Goal: Task Accomplishment & Management: Use online tool/utility

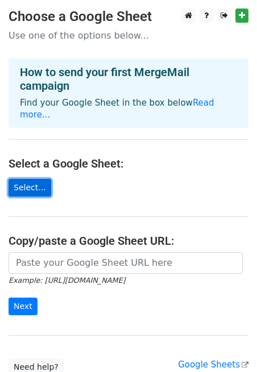
click at [38, 179] on link "Select..." at bounding box center [30, 188] width 43 height 18
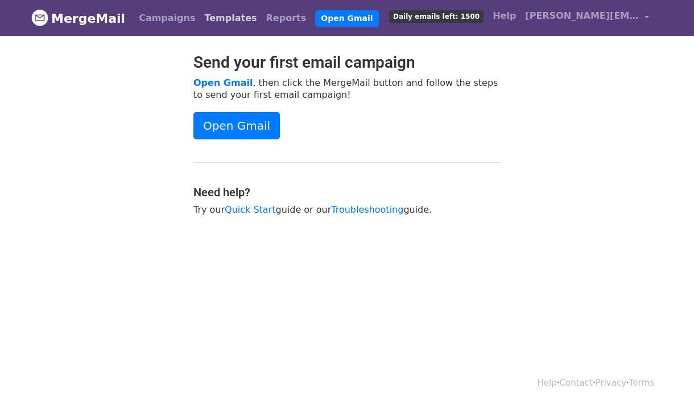
click at [207, 27] on link "Templates" at bounding box center [230, 18] width 61 height 23
click at [212, 20] on link "Templates" at bounding box center [230, 18] width 61 height 23
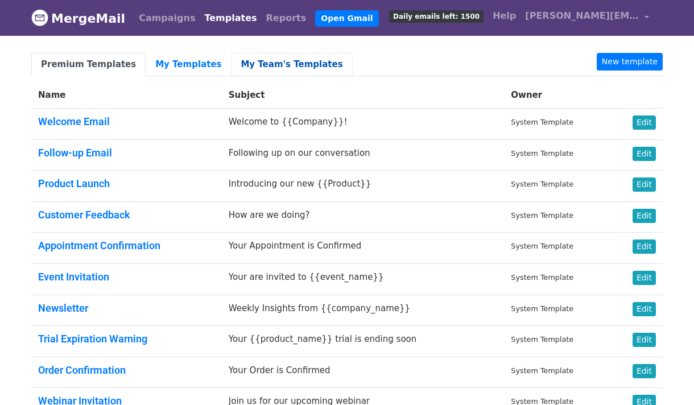
click at [244, 59] on link "My Team's Templates" at bounding box center [291, 64] width 121 height 23
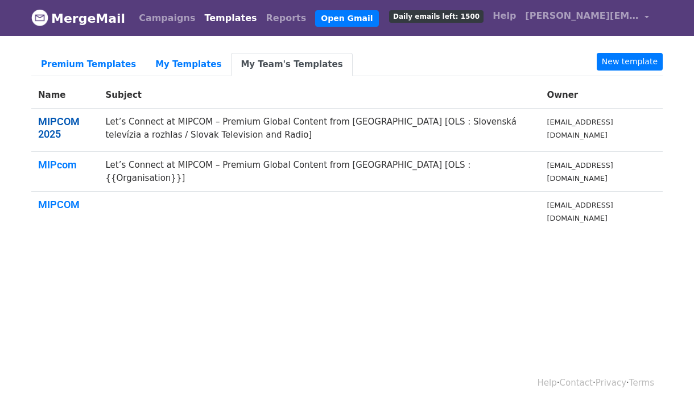
click at [45, 130] on link "MIPCOM 2025" at bounding box center [58, 127] width 41 height 24
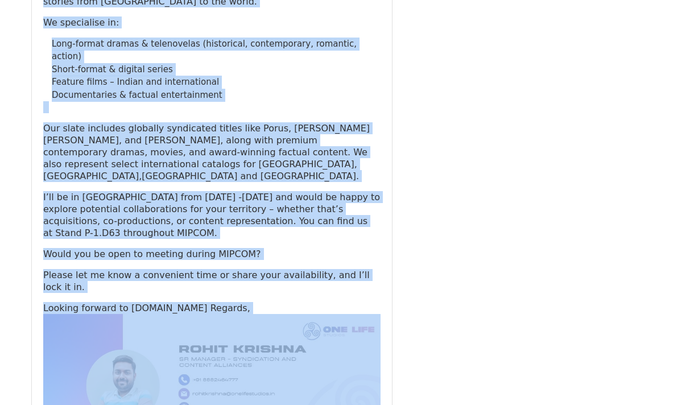
scroll to position [312, 0]
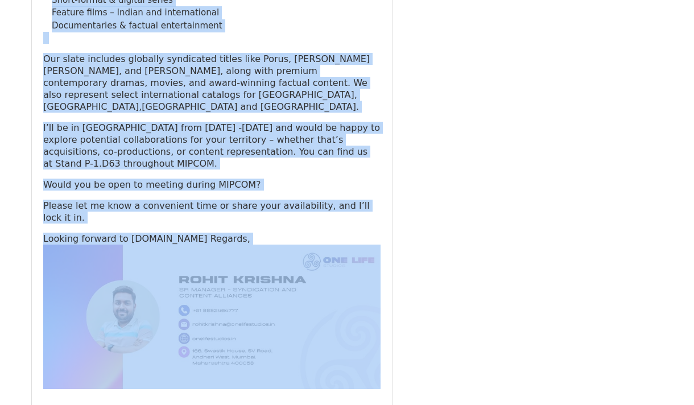
drag, startPoint x: 43, startPoint y: 70, endPoint x: 259, endPoint y: 319, distance: 329.3
click at [259, 319] on div "Hi , I hope you’re doing well. I’m reaching out ahead of MIPCOM Cannes to intro…" at bounding box center [211, 135] width 337 height 508
copy div "Hi , I hope you’re doing well. I’m reaching out ahead of MIPCOM Cannes to intro…"
click at [397, 267] on div "Subject Let’s Connect at MIPCOM – Premium Global Content from India [OLS : Slov…" at bounding box center [212, 93] width 378 height 642
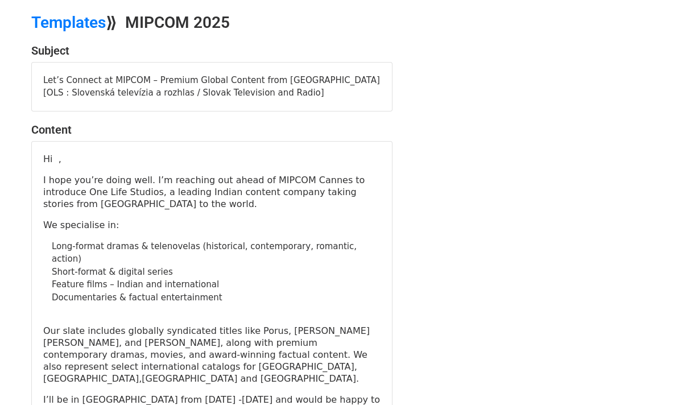
scroll to position [0, 0]
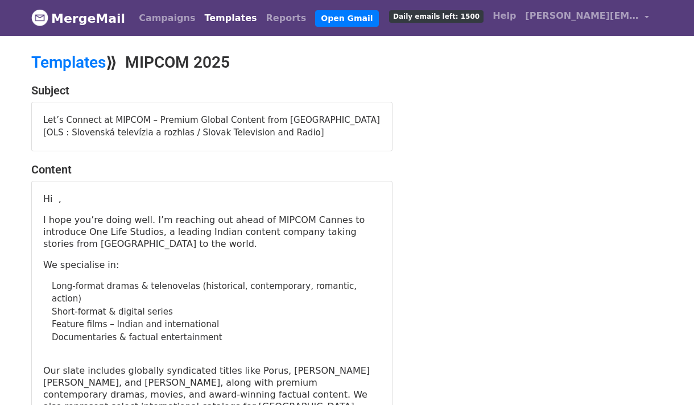
click at [222, 20] on link "Templates" at bounding box center [230, 18] width 61 height 23
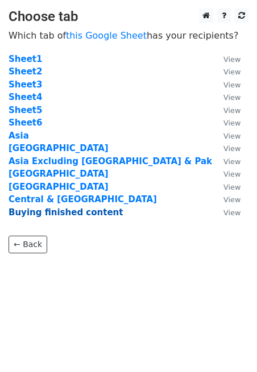
click at [84, 211] on strong "Buying finished content" at bounding box center [66, 212] width 114 height 10
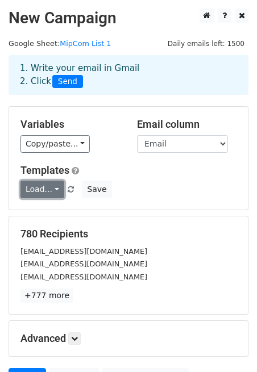
click at [52, 192] on link "Load..." at bounding box center [42, 190] width 44 height 18
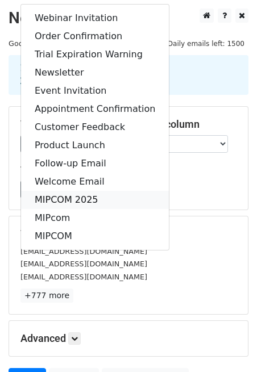
click at [57, 199] on link "MIPCOM 2025" at bounding box center [95, 200] width 148 height 18
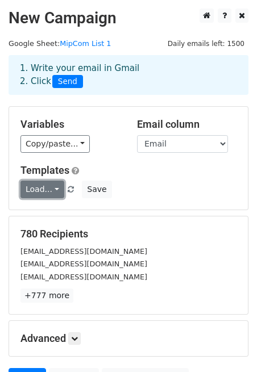
click at [54, 188] on link "Load..." at bounding box center [42, 190] width 44 height 18
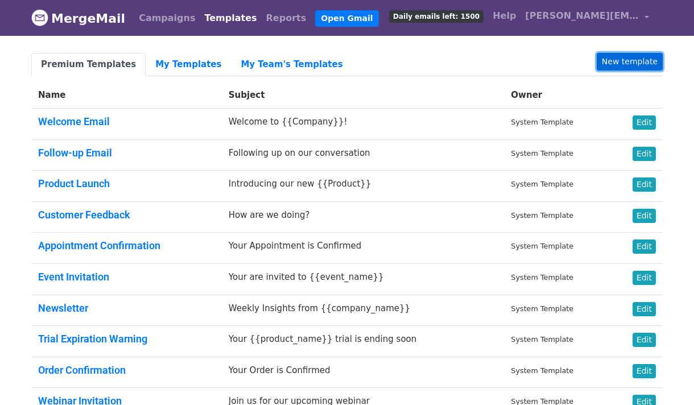
click at [635, 56] on link "New template" at bounding box center [629, 62] width 66 height 18
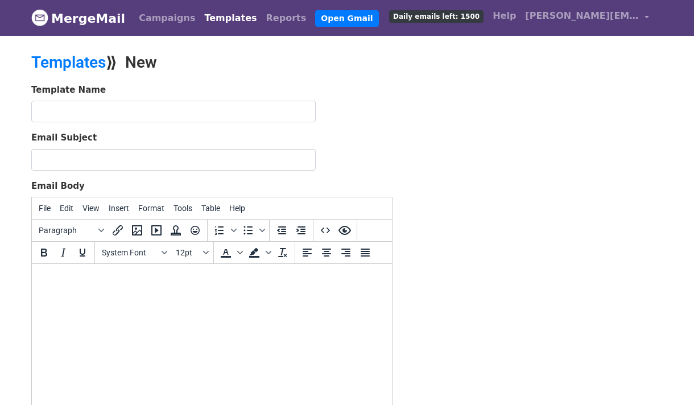
click at [82, 284] on body at bounding box center [212, 279] width 342 height 13
paste body
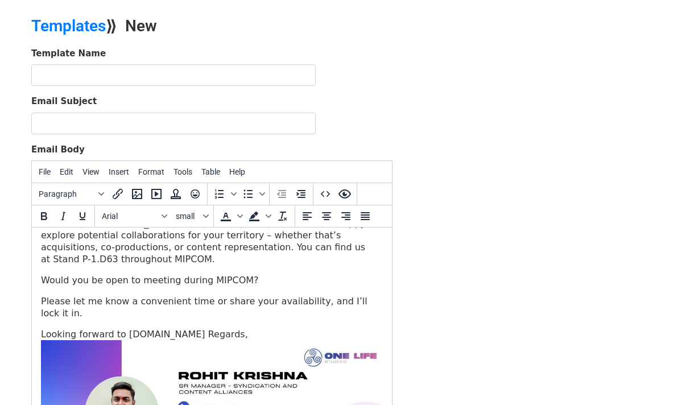
scroll to position [310, 0]
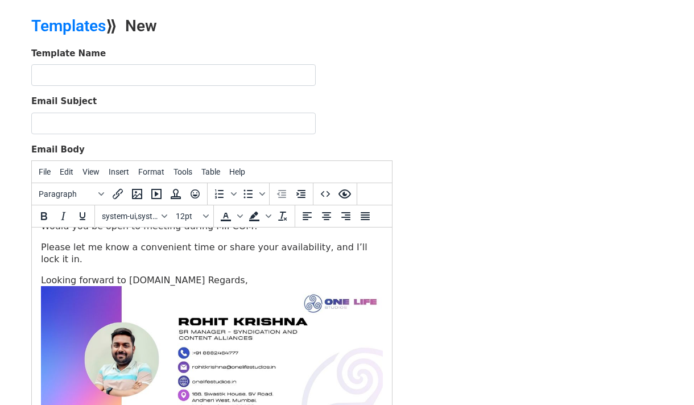
click at [234, 274] on p "Looking forward to [DOMAIN_NAME] Regards," at bounding box center [212, 280] width 342 height 12
click at [170, 274] on p "Looking forward to [DOMAIN_NAME] Regards," at bounding box center [212, 280] width 342 height 12
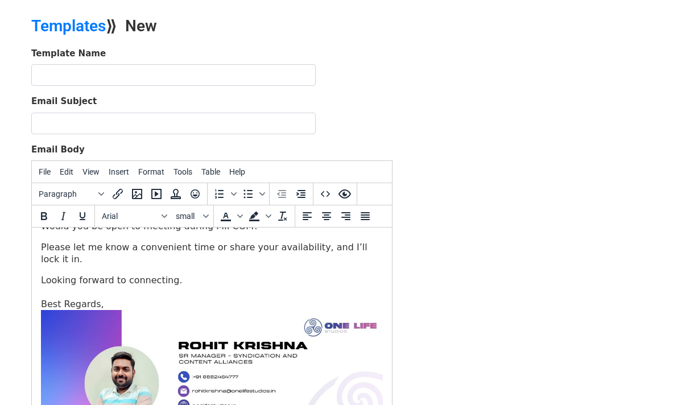
scroll to position [325, 0]
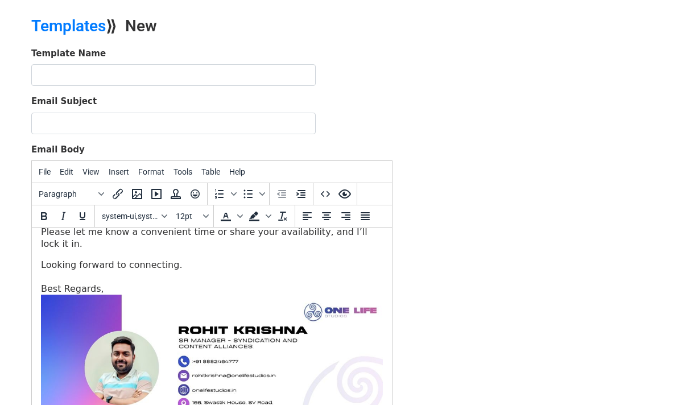
click at [136, 259] on p "Looking forward to connecting. Best Regards," at bounding box center [212, 277] width 342 height 36
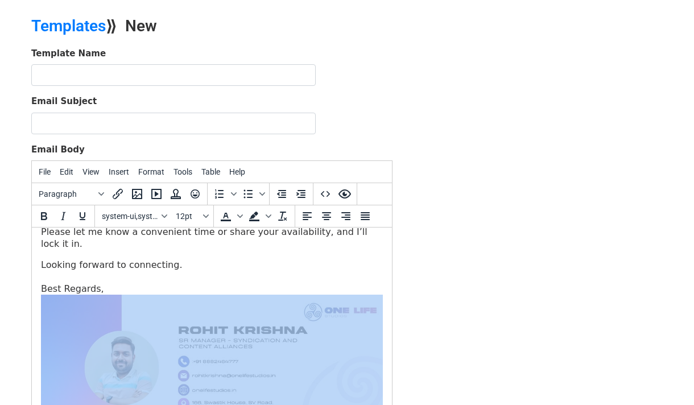
click at [133, 294] on img at bounding box center [212, 367] width 342 height 147
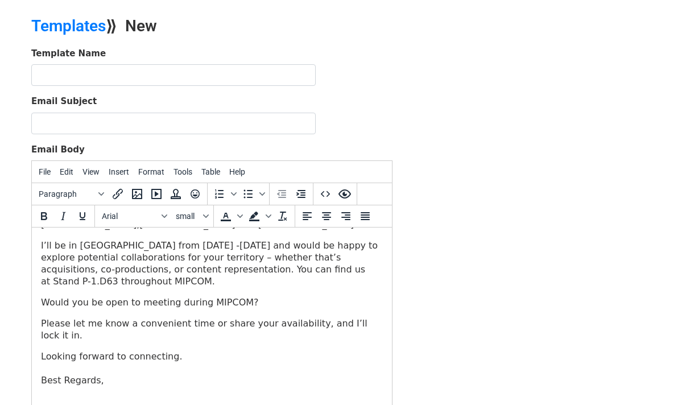
scroll to position [198, 0]
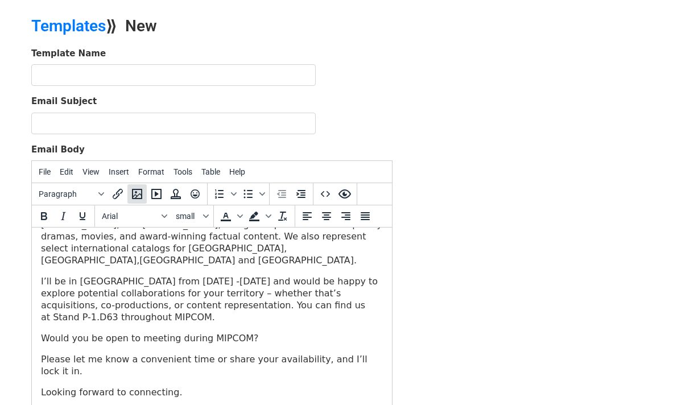
click at [139, 194] on icon "Insert/edit image" at bounding box center [137, 194] width 14 height 14
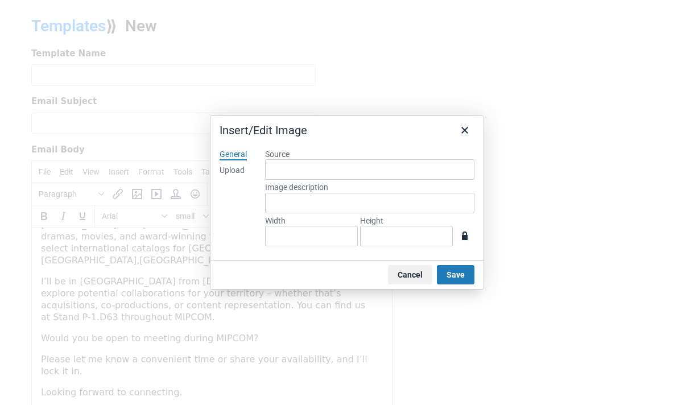
click at [242, 172] on div "Upload" at bounding box center [231, 170] width 25 height 11
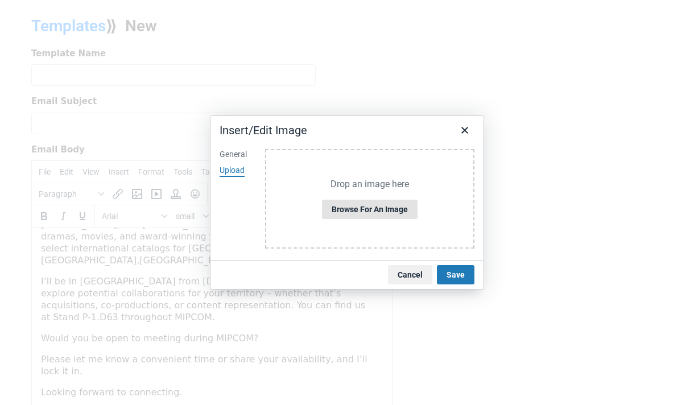
click at [359, 211] on button "Browse for an image" at bounding box center [370, 209] width 96 height 19
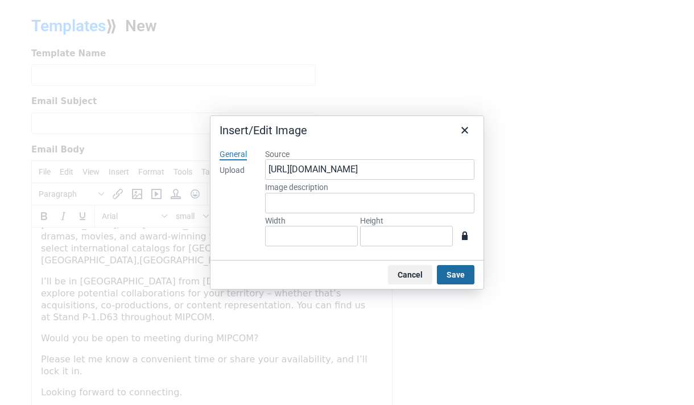
click at [451, 277] on button "Save" at bounding box center [456, 274] width 38 height 19
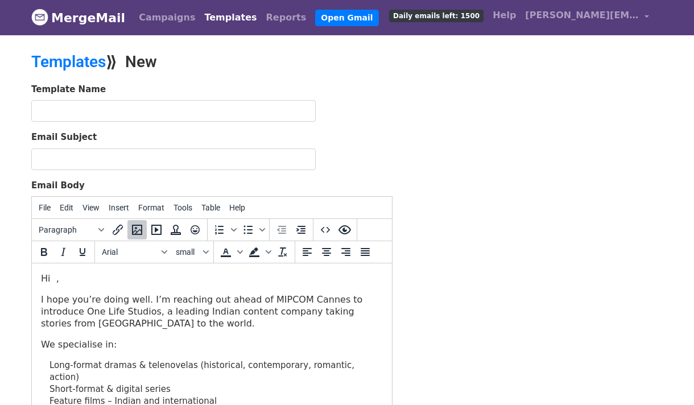
scroll to position [0, 0]
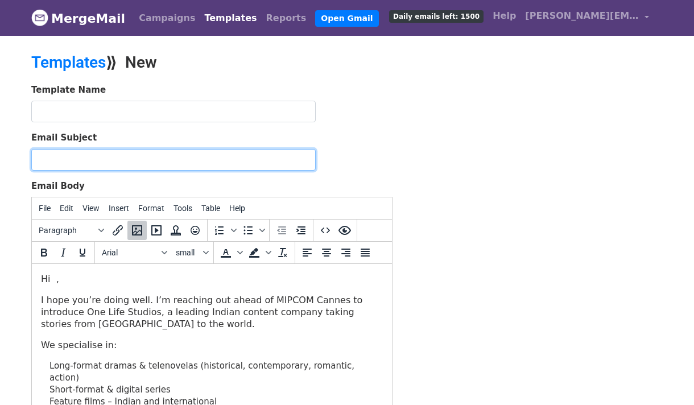
click at [135, 163] on input "Email Subject" at bounding box center [173, 160] width 284 height 22
type input "Let’s Connect at MIPCOM – Premium Global Content from India [OLS : ]"
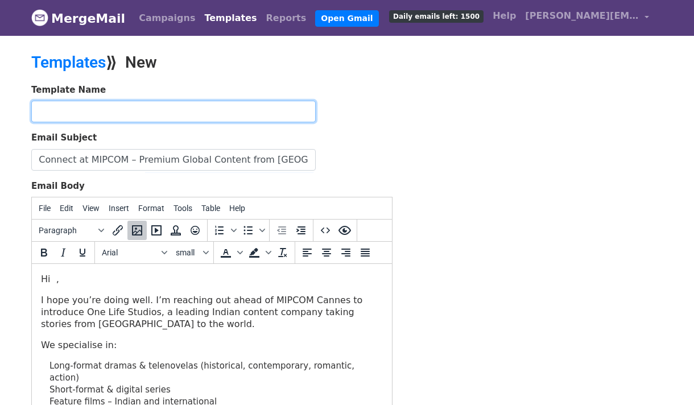
click at [82, 106] on input "text" at bounding box center [173, 112] width 284 height 22
type input "MIPCOM 2025 - Shashank"
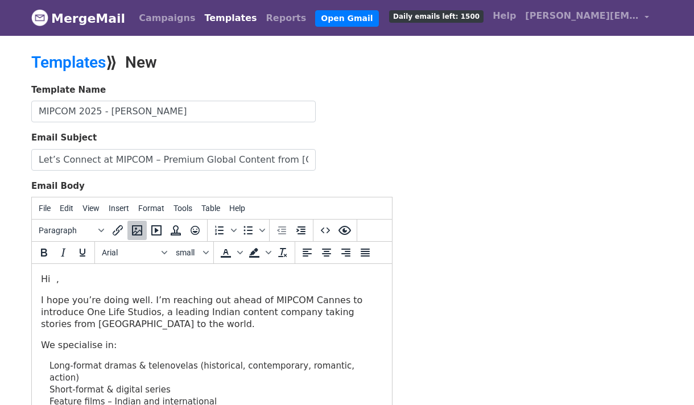
click at [379, 173] on form "Template Name MIPCOM 2025 - Shashank Email Subject Let’s Connect at MIPCOM – Pr…" at bounding box center [211, 284] width 361 height 400
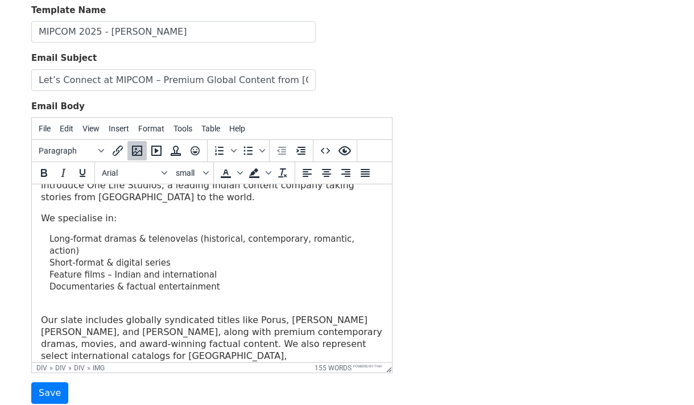
scroll to position [170, 0]
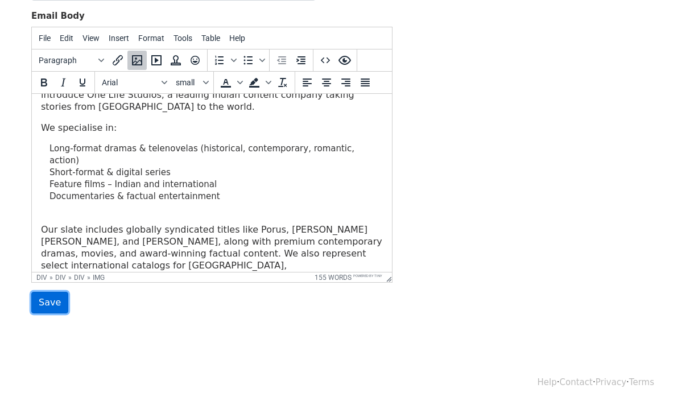
click at [44, 300] on input "Save" at bounding box center [49, 303] width 37 height 22
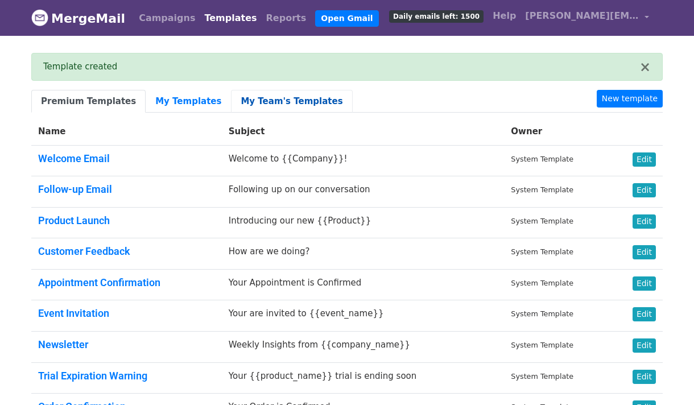
click at [243, 101] on link "My Team's Templates" at bounding box center [291, 101] width 121 height 23
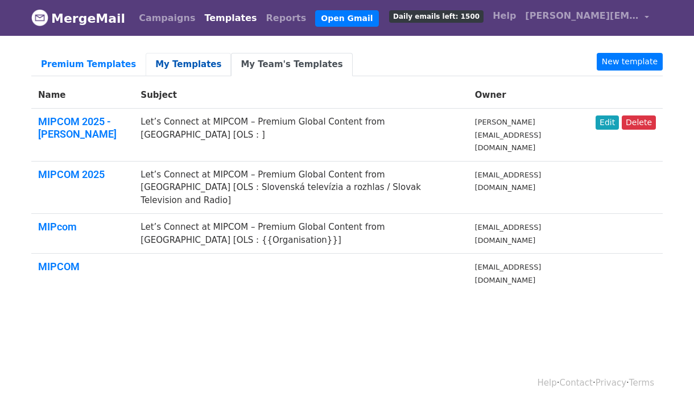
click at [181, 64] on link "My Templates" at bounding box center [188, 64] width 85 height 23
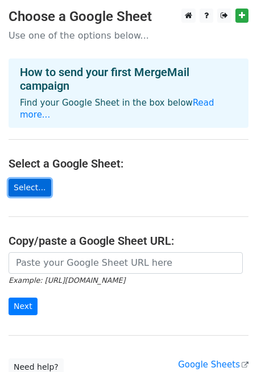
click at [39, 179] on link "Select..." at bounding box center [30, 188] width 43 height 18
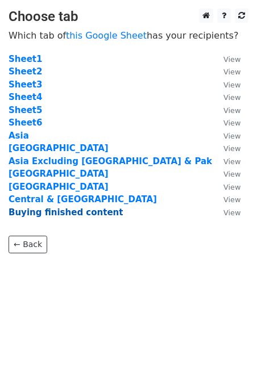
click at [57, 213] on strong "Buying finished content" at bounding box center [66, 212] width 114 height 10
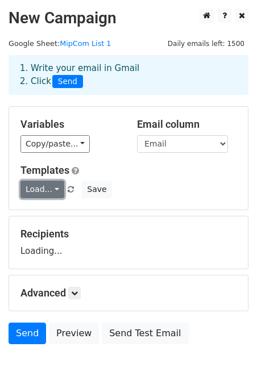
click at [45, 192] on link "Load..." at bounding box center [42, 190] width 44 height 18
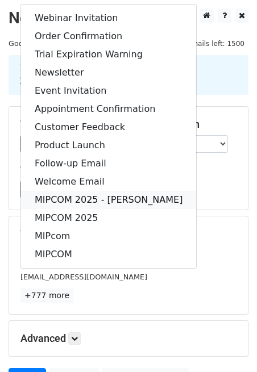
click at [51, 196] on link "MIPCOM 2025 - Shashank" at bounding box center [108, 200] width 175 height 18
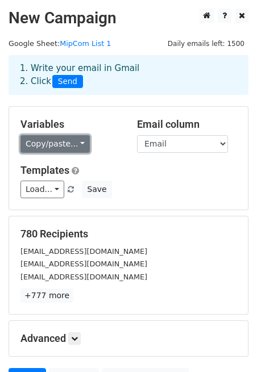
click at [64, 138] on link "Copy/paste..." at bounding box center [54, 144] width 69 height 18
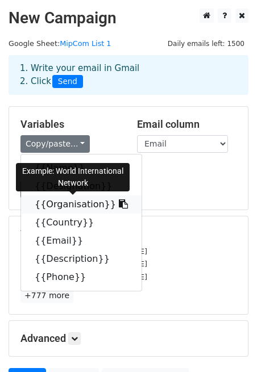
click at [119, 204] on icon at bounding box center [123, 204] width 9 height 9
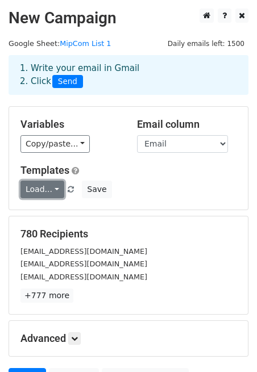
click at [51, 192] on link "Load..." at bounding box center [42, 190] width 44 height 18
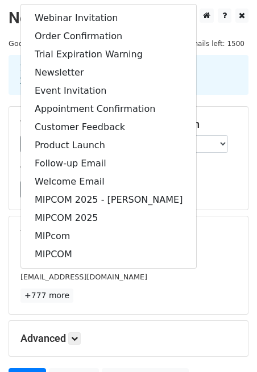
click at [14, 191] on div "Load... Webinar Invitation Order Confirmation Trial Expiration Warning Newslett…" at bounding box center [128, 190] width 233 height 18
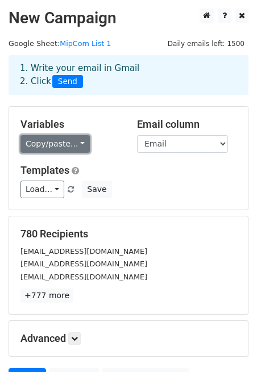
click at [70, 152] on link "Copy/paste..." at bounding box center [54, 144] width 69 height 18
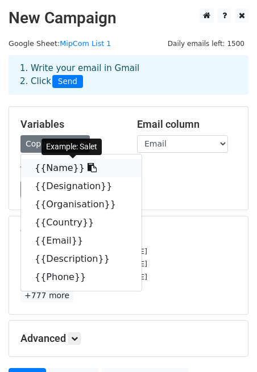
click at [88, 170] on icon at bounding box center [92, 167] width 9 height 9
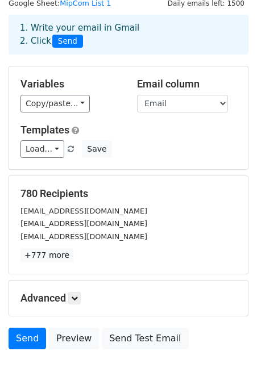
scroll to position [114, 0]
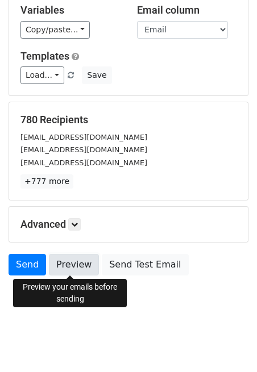
click at [69, 264] on link "Preview" at bounding box center [74, 265] width 50 height 22
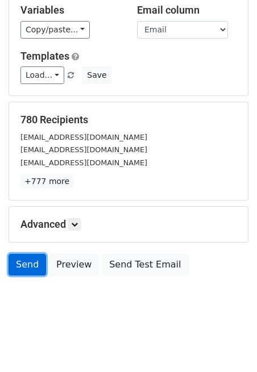
click at [24, 267] on link "Send" at bounding box center [28, 265] width 38 height 22
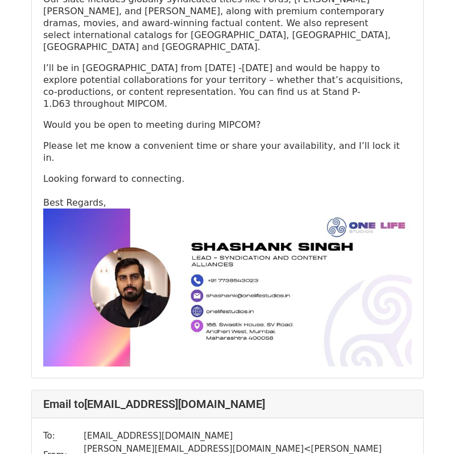
scroll to position [2415, 0]
